Goal: Information Seeking & Learning: Learn about a topic

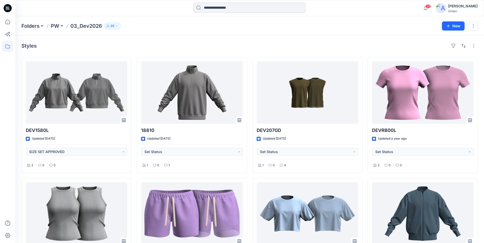
click at [209, 8] on input at bounding box center [249, 8] width 112 height 10
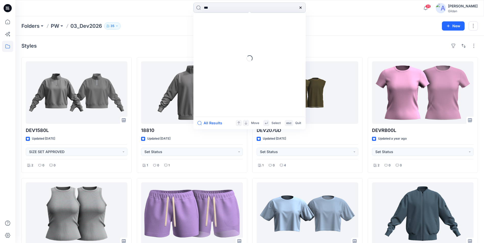
type input "***"
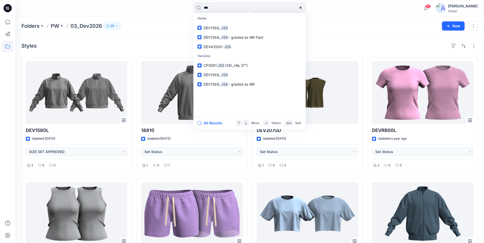
click at [182, 2] on div "*** Styles DEV1569_ JSS DEV1569_ JSS - graded as AW Pant DEV43500- JSS Versions…" at bounding box center [249, 8] width 468 height 16
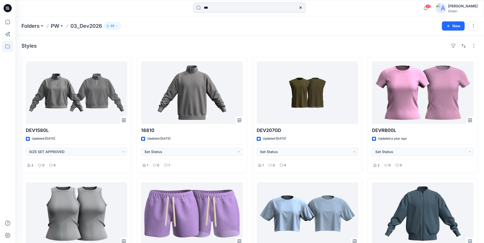
click at [219, 9] on input "***" at bounding box center [249, 8] width 112 height 10
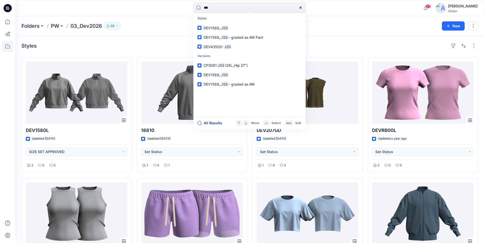
click at [207, 122] on button "All Results" at bounding box center [211, 123] width 28 height 6
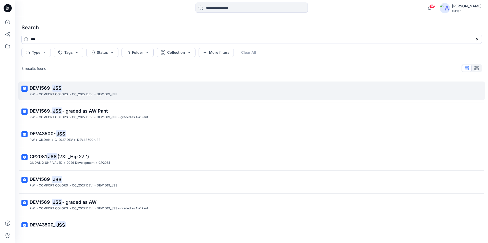
click at [43, 86] on span "DEV1569_" at bounding box center [41, 87] width 22 height 5
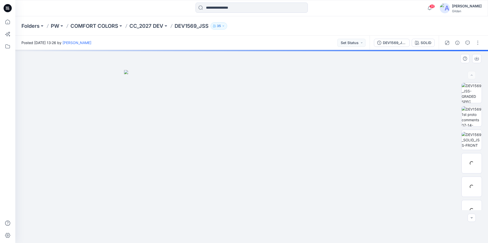
click at [483, 106] on div at bounding box center [471, 146] width 33 height 127
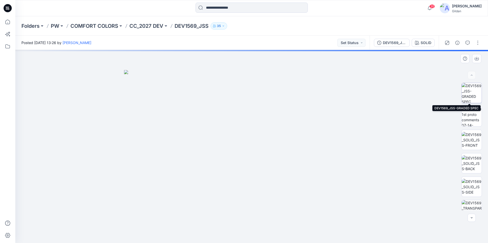
click at [473, 92] on img at bounding box center [471, 93] width 20 height 20
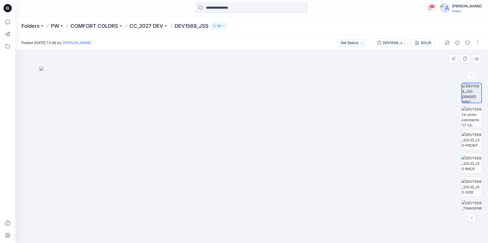
click at [482, 73] on div at bounding box center [251, 146] width 472 height 193
click at [473, 113] on img at bounding box center [471, 117] width 20 height 20
click at [476, 92] on img at bounding box center [471, 93] width 20 height 20
click at [467, 120] on img at bounding box center [471, 117] width 20 height 20
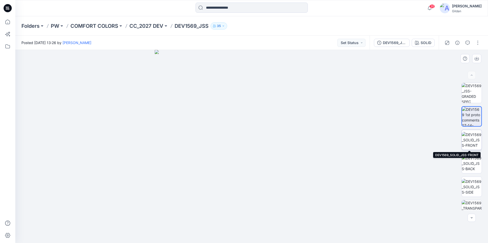
click at [474, 139] on img at bounding box center [471, 140] width 20 height 16
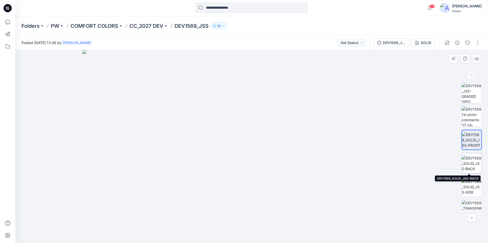
click at [471, 161] on img at bounding box center [471, 164] width 20 height 16
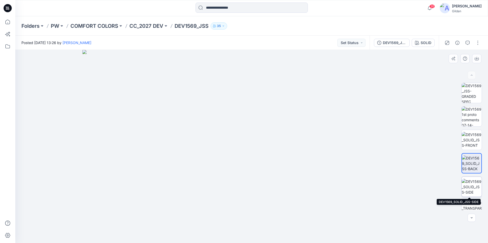
click at [472, 183] on img at bounding box center [471, 187] width 20 height 16
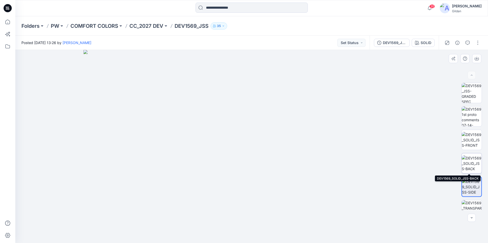
click at [470, 161] on img at bounding box center [471, 164] width 20 height 16
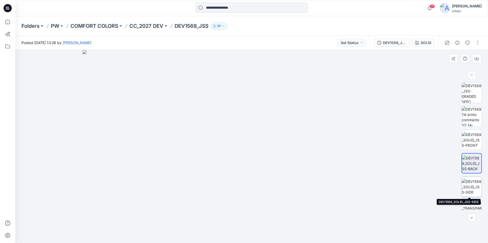
click at [473, 184] on img at bounding box center [471, 187] width 20 height 16
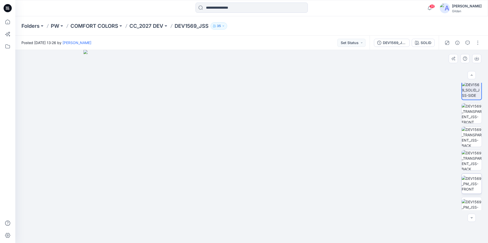
scroll to position [102, 0]
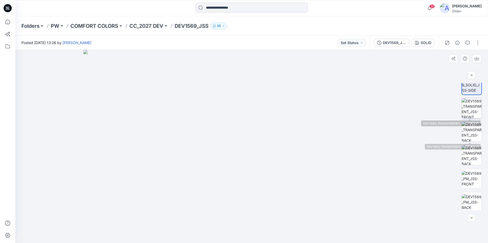
click at [465, 105] on img at bounding box center [471, 108] width 20 height 20
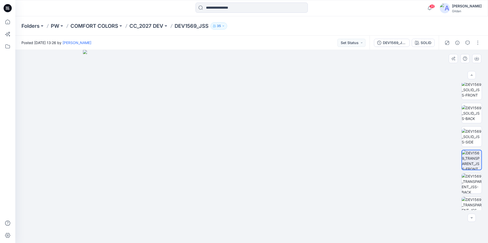
scroll to position [109, 0]
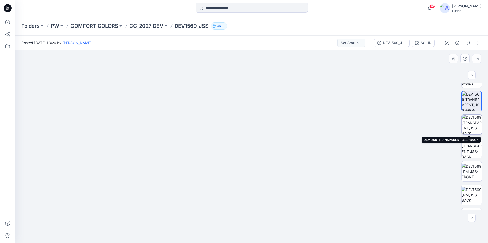
click at [473, 123] on img at bounding box center [471, 125] width 20 height 20
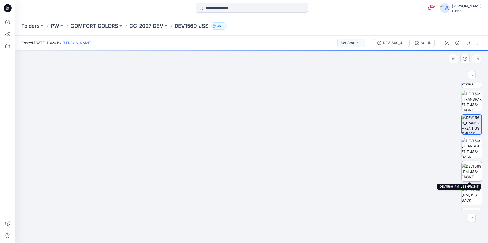
click at [473, 170] on img at bounding box center [471, 172] width 20 height 16
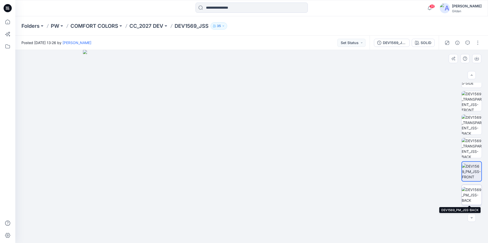
click at [475, 191] on img at bounding box center [471, 195] width 20 height 16
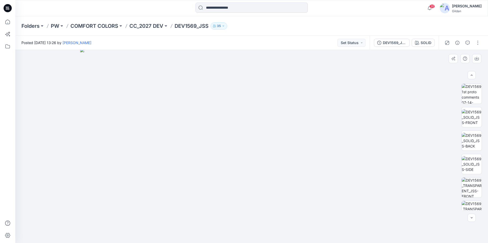
scroll to position [3, 0]
click at [471, 94] on img at bounding box center [471, 90] width 20 height 20
click at [476, 118] on img at bounding box center [471, 118] width 20 height 16
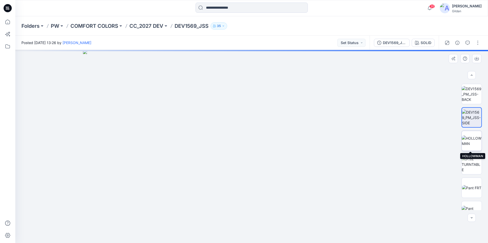
click at [472, 144] on img at bounding box center [471, 141] width 20 height 11
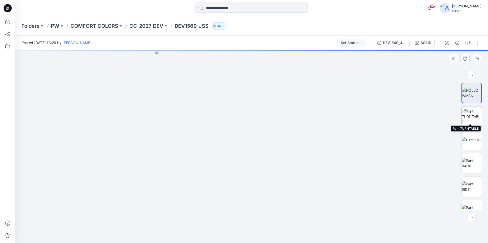
scroll to position [261, 0]
click at [472, 135] on img at bounding box center [470, 136] width 19 height 5
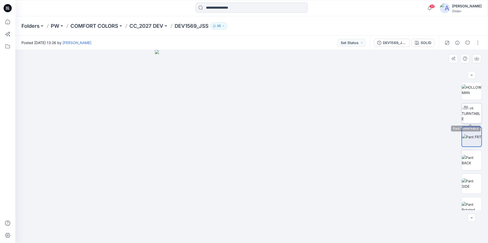
click at [467, 117] on img at bounding box center [471, 114] width 20 height 16
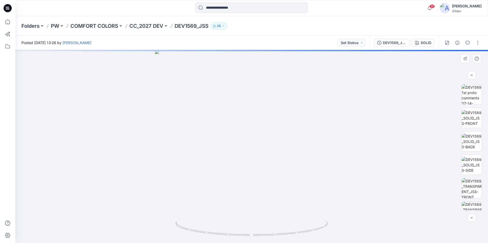
scroll to position [0, 0]
click at [467, 138] on img at bounding box center [471, 140] width 20 height 16
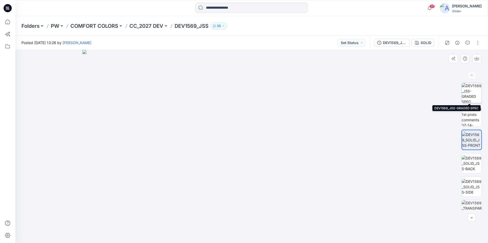
click at [469, 96] on img at bounding box center [471, 93] width 20 height 20
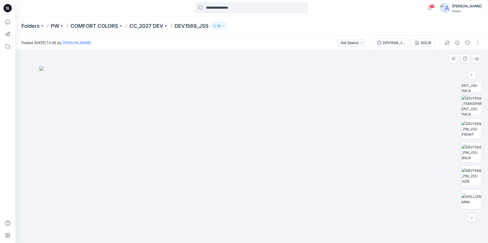
scroll to position [148, 0]
click at [475, 159] on img at bounding box center [471, 156] width 20 height 16
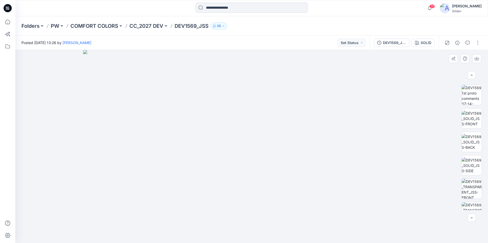
scroll to position [0, 0]
click at [472, 98] on img at bounding box center [471, 93] width 20 height 20
